Goal: Information Seeking & Learning: Learn about a topic

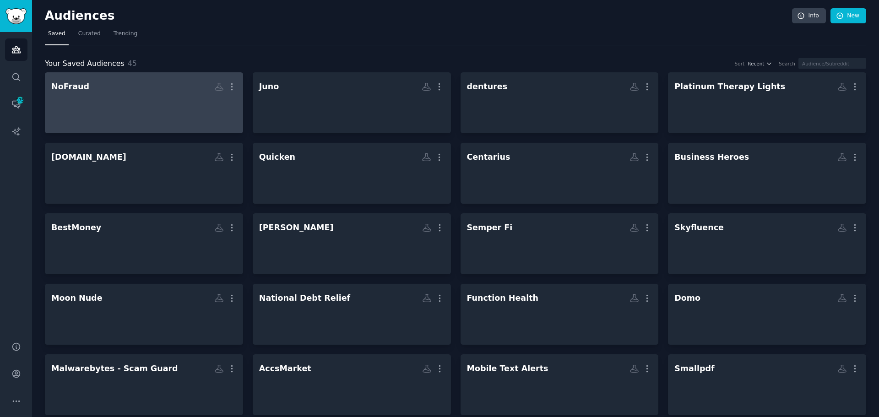
click at [124, 101] on div at bounding box center [143, 111] width 185 height 32
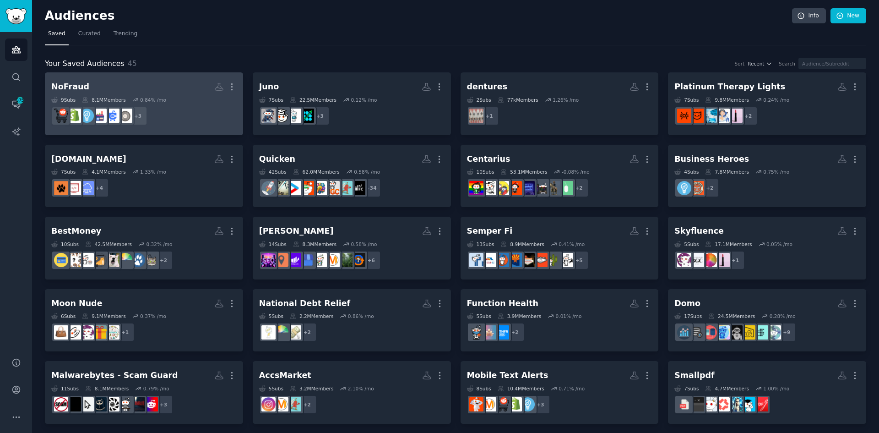
click at [115, 92] on h2 "NoFraud More" at bounding box center [143, 87] width 185 height 16
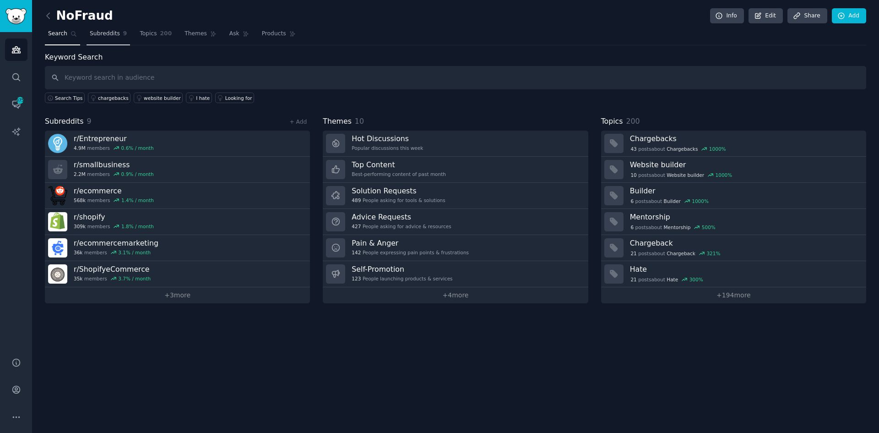
click at [100, 29] on link "Subreddits 9" at bounding box center [108, 36] width 43 height 19
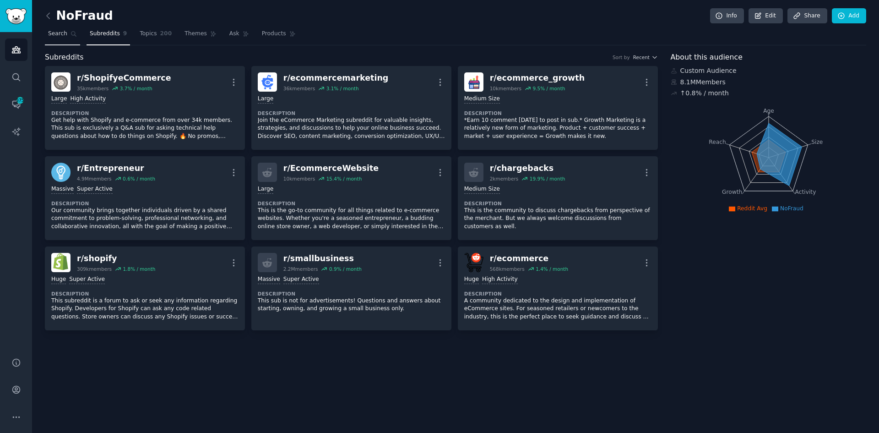
click at [46, 33] on link "Search" at bounding box center [62, 36] width 35 height 19
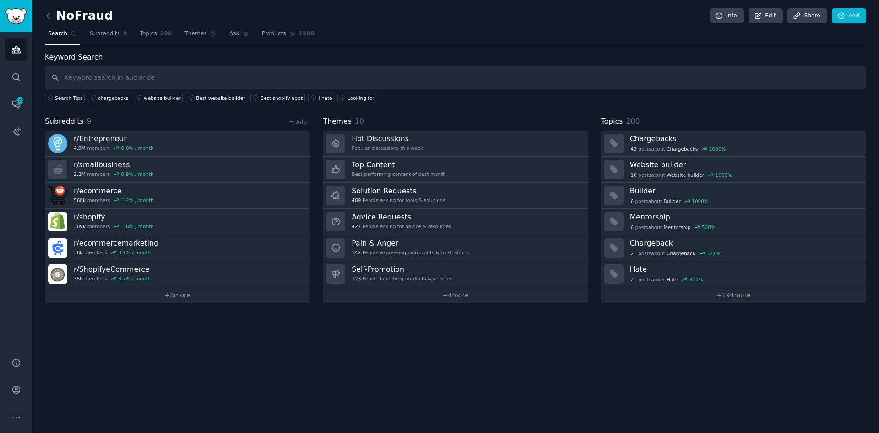
click at [70, 35] on icon at bounding box center [73, 34] width 6 height 6
click at [73, 33] on icon at bounding box center [73, 34] width 5 height 5
click at [14, 78] on icon "Sidebar" at bounding box center [16, 77] width 10 height 10
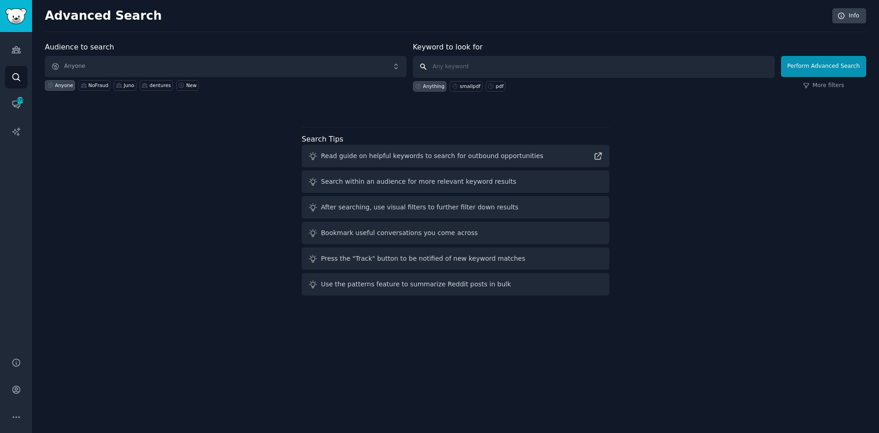
click at [559, 57] on input "text" at bounding box center [594, 67] width 362 height 22
type input "NoFraud"
click button "Perform Advanced Search" at bounding box center [823, 66] width 85 height 21
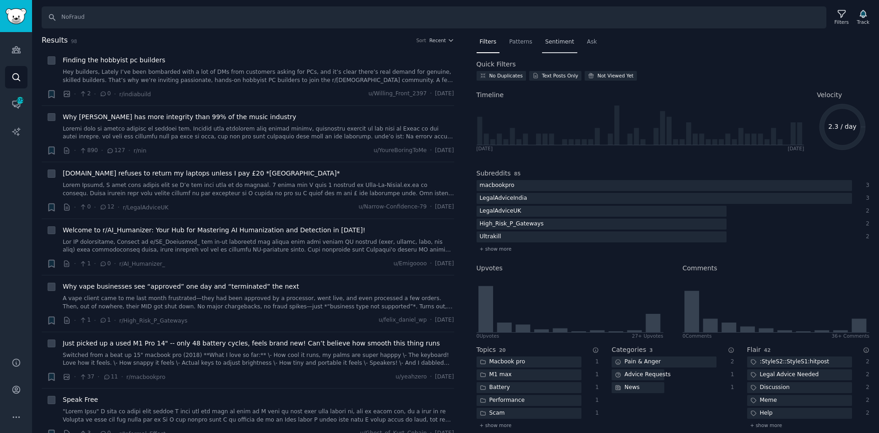
click at [561, 41] on span "Sentiment" at bounding box center [559, 42] width 29 height 8
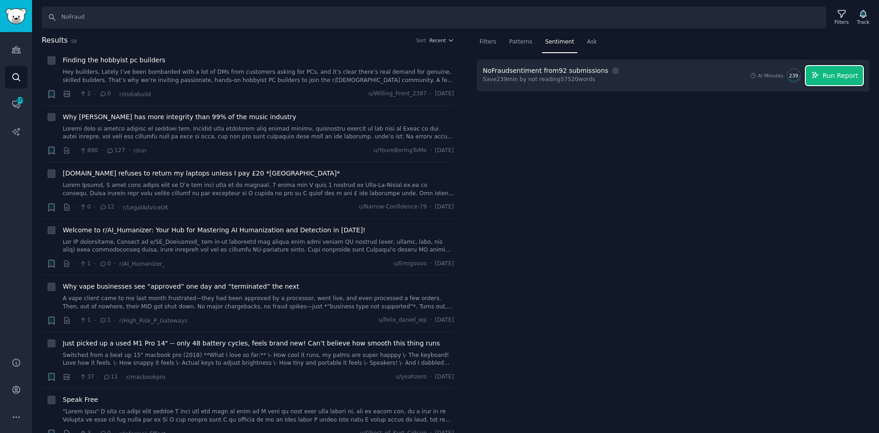
click at [849, 74] on span "Run Report" at bounding box center [841, 76] width 36 height 10
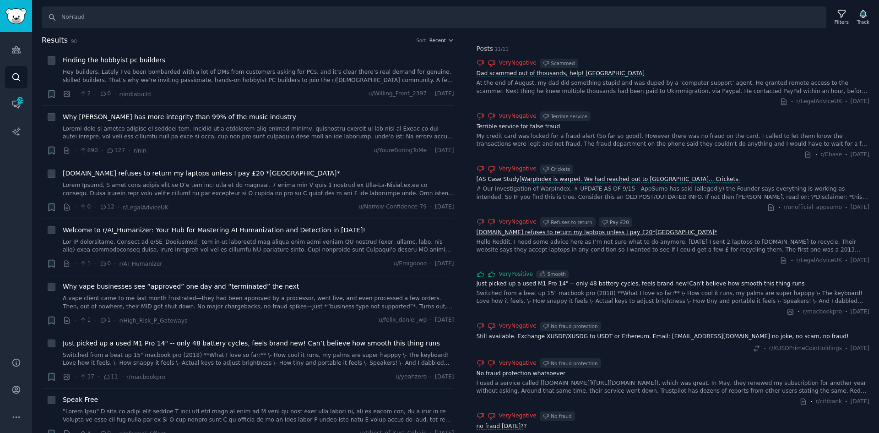
scroll to position [229, 0]
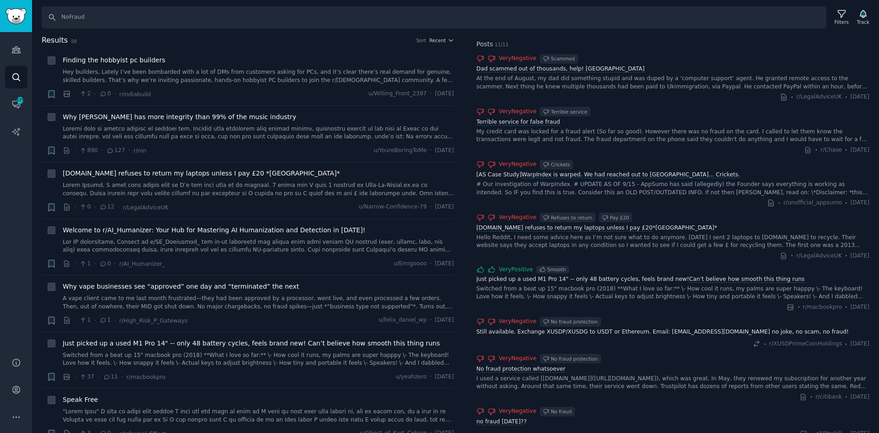
drag, startPoint x: 542, startPoint y: 280, endPoint x: 519, endPoint y: 260, distance: 31.1
click at [519, 260] on div "· r/LegalAdviceUK · [DATE]" at bounding box center [673, 256] width 393 height 10
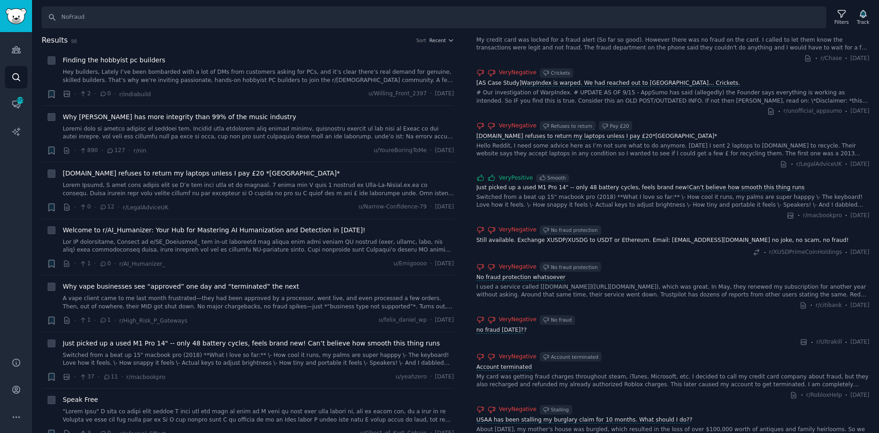
scroll to position [0, 0]
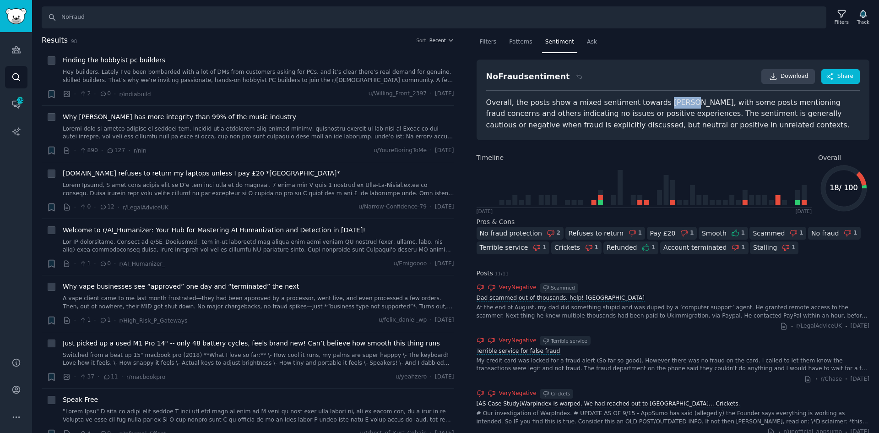
drag, startPoint x: 650, startPoint y: 101, endPoint x: 695, endPoint y: 106, distance: 45.7
click at [674, 103] on div "Overall, the posts show a mixed sentiment towards [PERSON_NAME], with some post…" at bounding box center [673, 114] width 374 height 34
click at [612, 125] on div "Overall, the posts show a mixed sentiment towards [PERSON_NAME], with some post…" at bounding box center [673, 114] width 374 height 34
click at [788, 80] on span "Download" at bounding box center [794, 76] width 28 height 8
